Goal: Information Seeking & Learning: Understand process/instructions

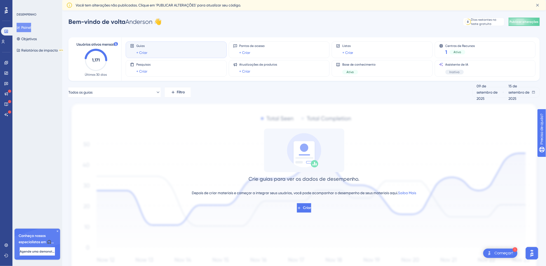
click at [95, 62] on text "1,171" at bounding box center [96, 60] width 8 height 5
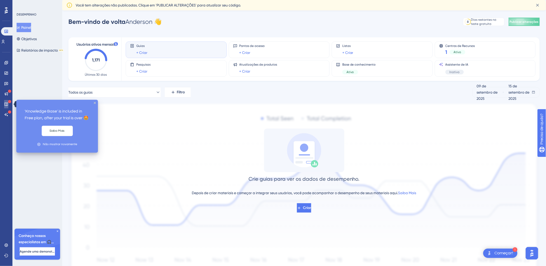
click at [8, 105] on icon at bounding box center [6, 104] width 4 height 4
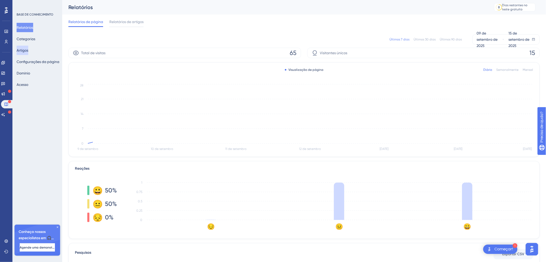
click at [28, 53] on button "Artigos" at bounding box center [23, 50] width 12 height 9
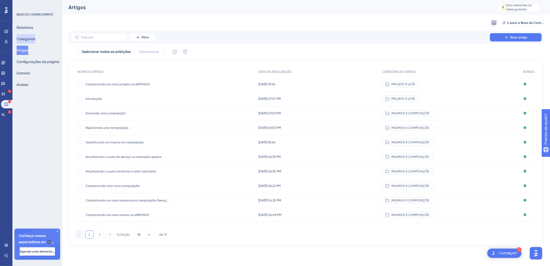
click at [29, 38] on button "Categorias" at bounding box center [26, 38] width 19 height 9
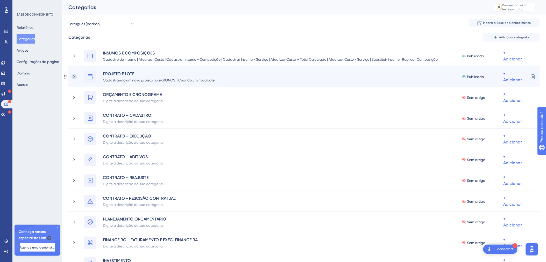
click at [72, 79] on icon at bounding box center [74, 76] width 5 height 5
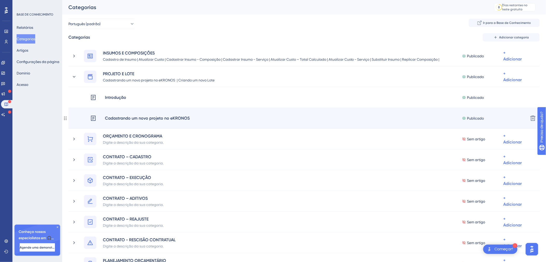
click at [152, 118] on div "Cadastrando um novo projeto no eKRONOS" at bounding box center [147, 118] width 85 height 7
click at [151, 118] on div "Cadastrando um novo projeto no eKRONOS" at bounding box center [147, 118] width 85 height 7
